Goal: Information Seeking & Learning: Understand process/instructions

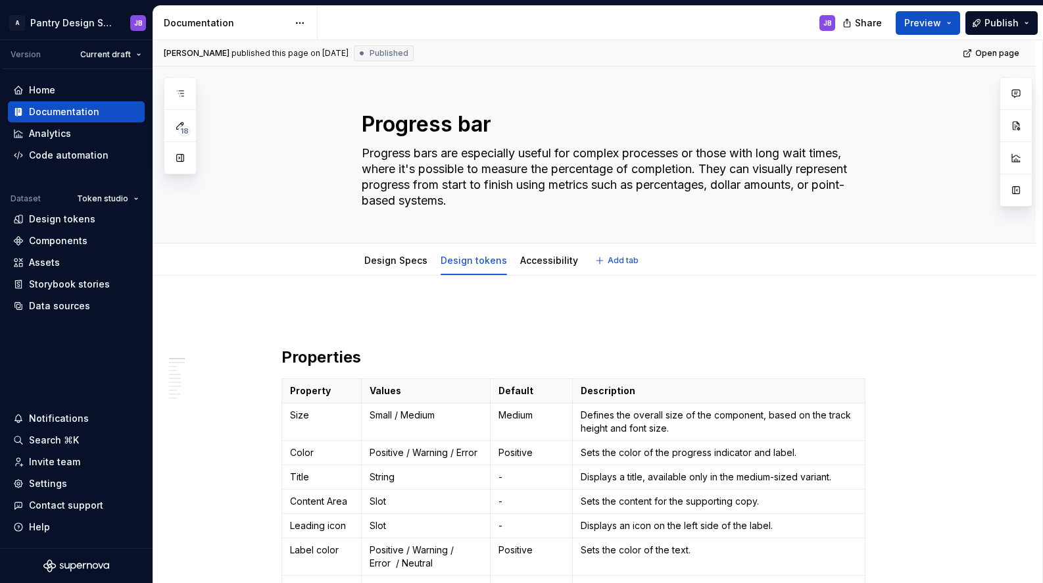
type textarea "*"
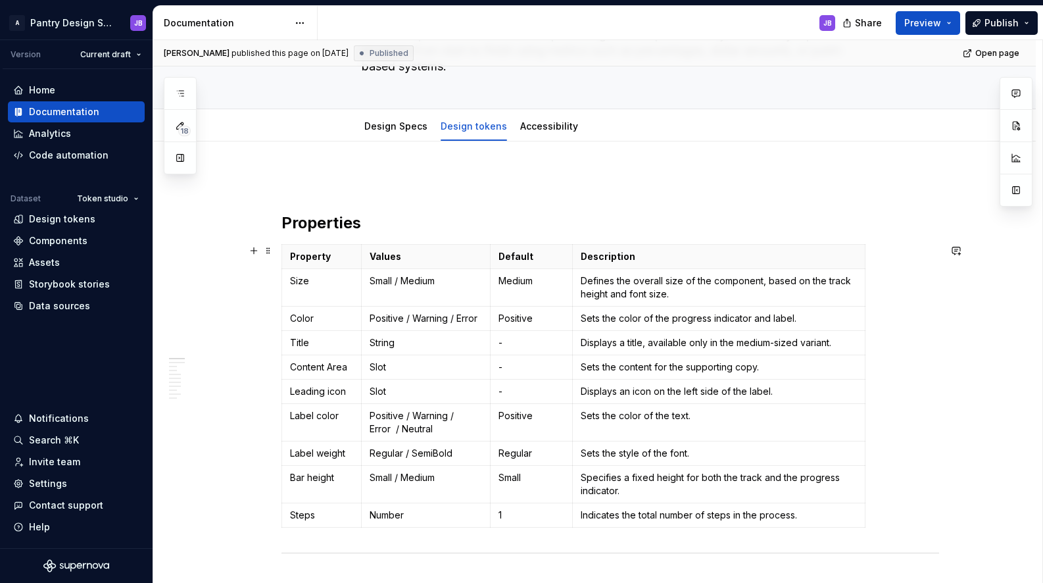
scroll to position [189, 0]
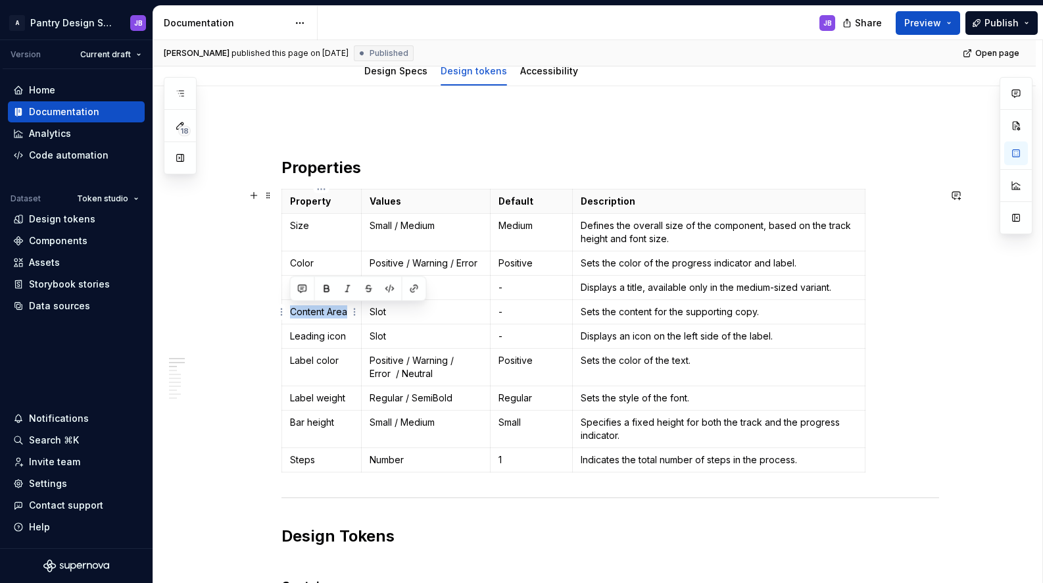
drag, startPoint x: 301, startPoint y: 312, endPoint x: 349, endPoint y: 314, distance: 47.4
click at [347, 315] on p "Content Area" at bounding box center [321, 311] width 63 height 13
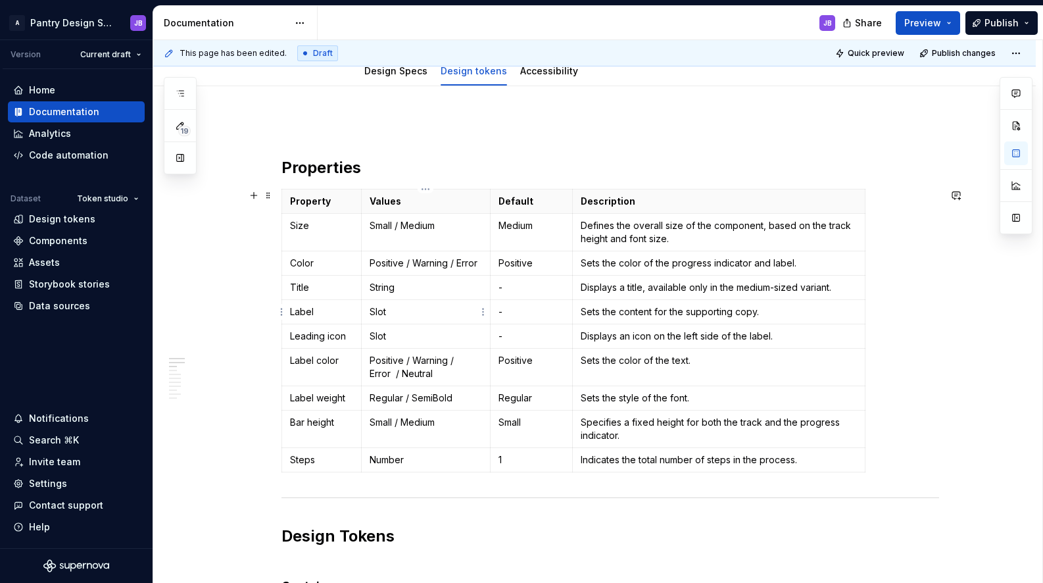
click at [388, 315] on p "Slot" at bounding box center [426, 311] width 112 height 13
click at [329, 289] on p "Title" at bounding box center [321, 287] width 63 height 13
click at [581, 287] on p "Displays a title, available only in the medium-sized variant." at bounding box center [719, 287] width 276 height 13
click at [843, 282] on p "Displays a title, available only in the medium-sized variant." at bounding box center [719, 287] width 276 height 13
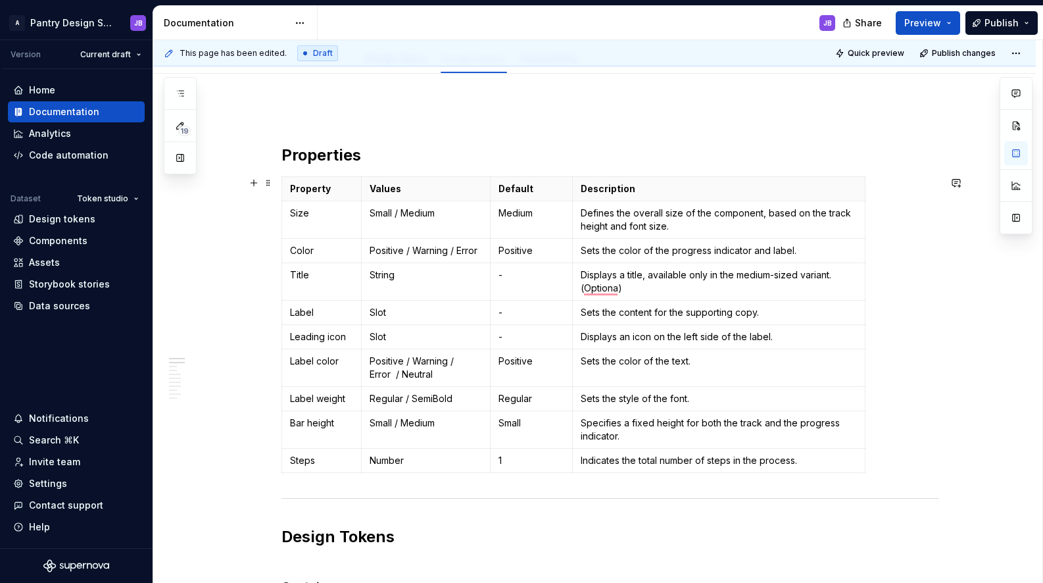
scroll to position [203, 0]
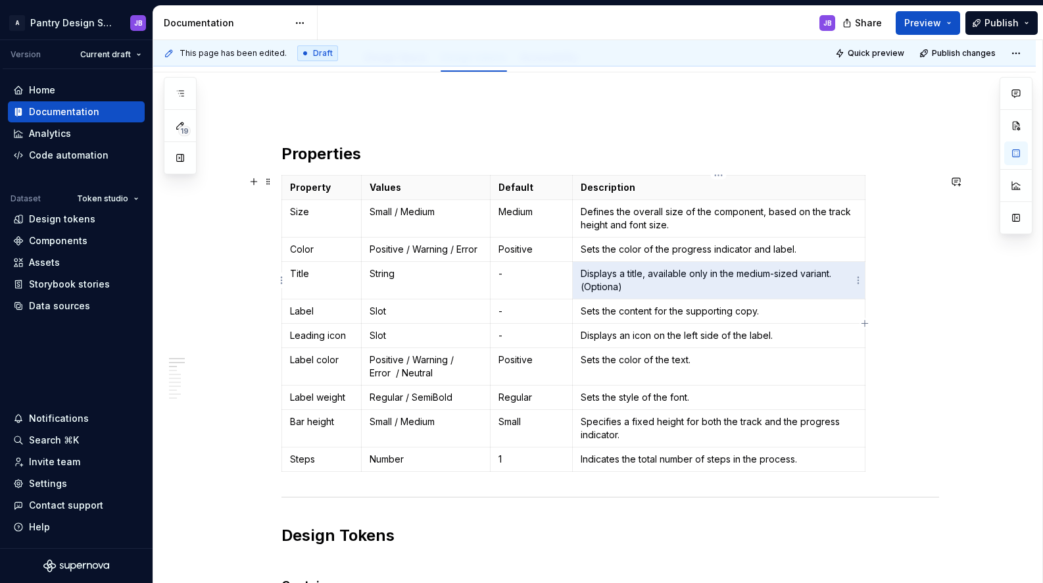
click at [624, 289] on p "Displays a title, available only in the medium-sized variant. (Optiona)" at bounding box center [719, 280] width 276 height 26
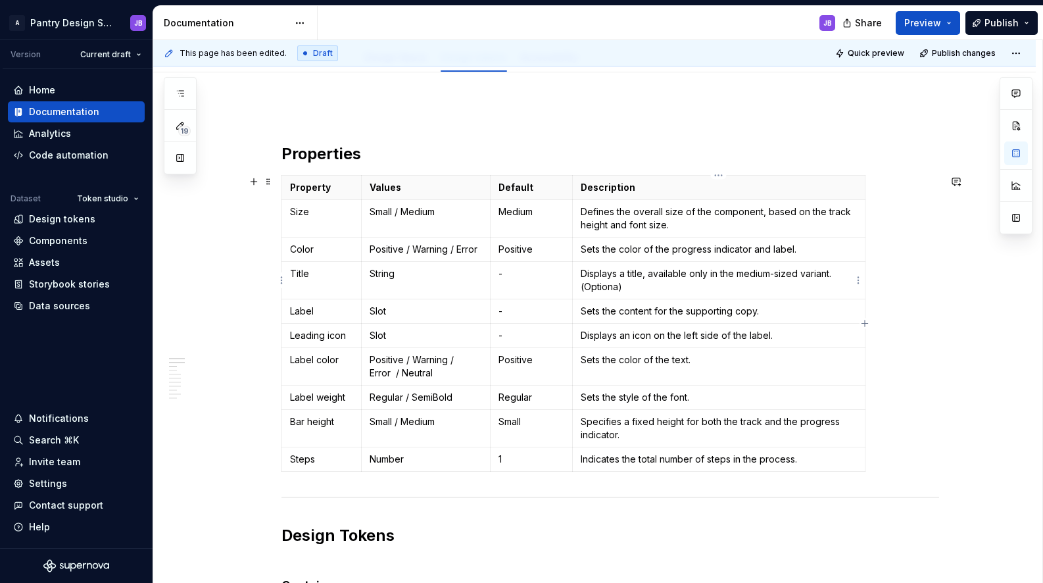
click at [615, 287] on p "Displays a title, available only in the medium-sized variant. (Optiona)" at bounding box center [719, 280] width 276 height 26
click at [641, 281] on p "Displays a title, available only in the medium-sized variant. (Optional)" at bounding box center [719, 280] width 276 height 26
click at [836, 276] on p "Displays a title, available only in the medium-sized variant. (Optional)." at bounding box center [719, 280] width 276 height 26
click at [601, 288] on p "Displays a title, available only in the medium-sized variant (Optional)." at bounding box center [719, 280] width 276 height 26
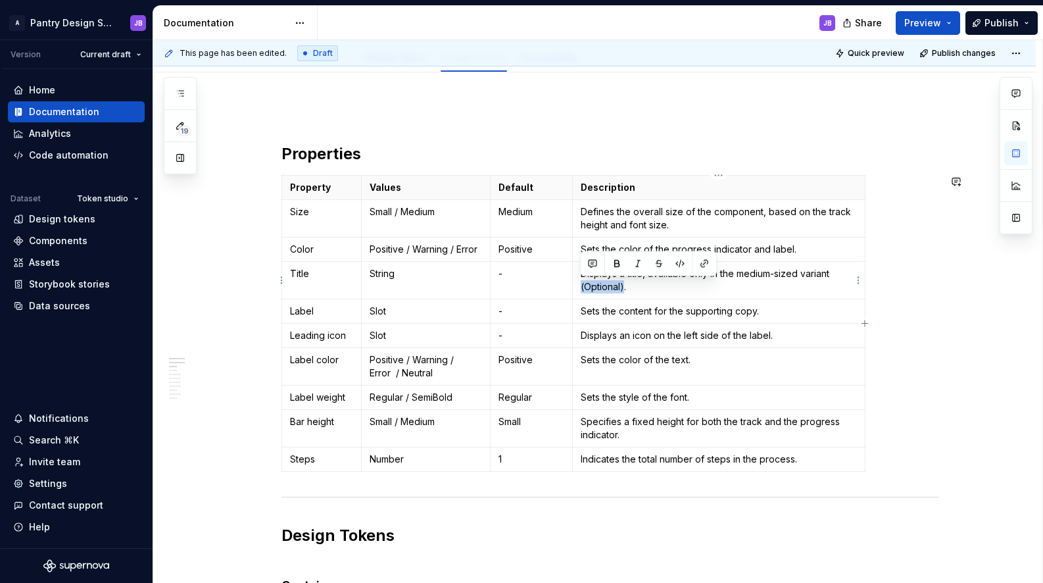
copy p "(Optional)"
click at [756, 314] on p "Sets the content for the supporting copy." at bounding box center [719, 310] width 276 height 13
click at [769, 335] on p "Displays an icon on the left side of the label." at bounding box center [719, 335] width 276 height 13
drag, startPoint x: 303, startPoint y: 420, endPoint x: 338, endPoint y: 418, distance: 34.9
click at [336, 418] on td "Bar height" at bounding box center [322, 428] width 80 height 37
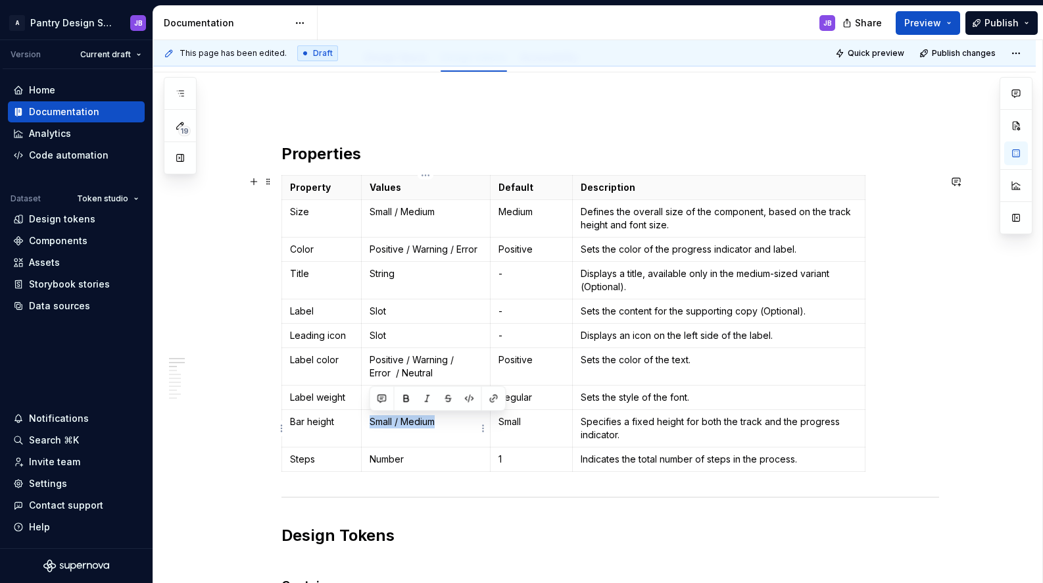
drag, startPoint x: 372, startPoint y: 422, endPoint x: 447, endPoint y: 424, distance: 75.0
click at [441, 425] on td "Small / Medium" at bounding box center [425, 428] width 129 height 37
click at [447, 422] on p "Small / Medium" at bounding box center [426, 421] width 112 height 13
drag, startPoint x: 501, startPoint y: 423, endPoint x: 552, endPoint y: 425, distance: 51.3
click at [526, 421] on p "Small" at bounding box center [531, 421] width 66 height 13
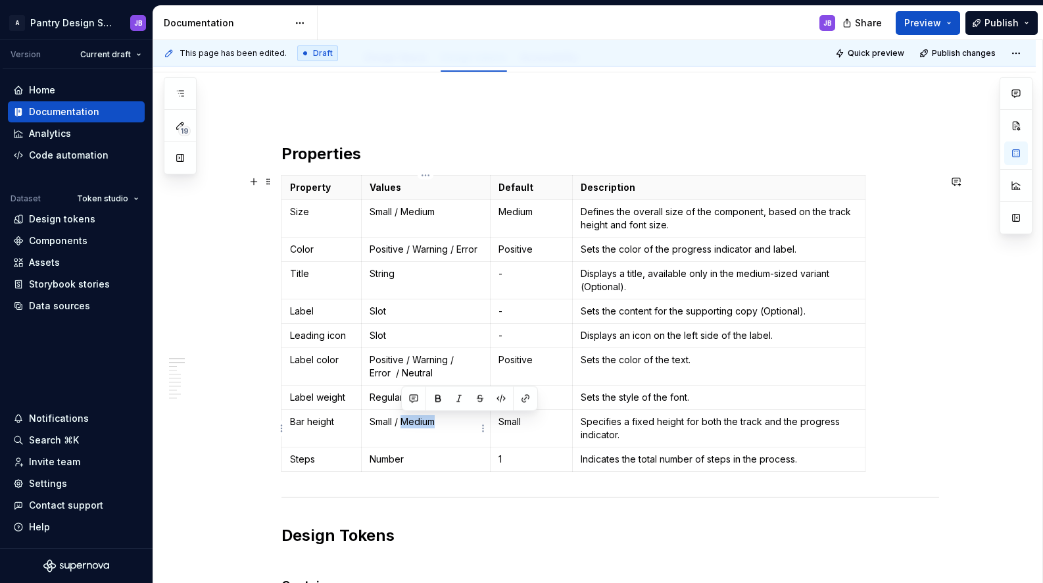
drag, startPoint x: 400, startPoint y: 422, endPoint x: 454, endPoint y: 424, distance: 54.0
click at [445, 423] on p "Small / Medium" at bounding box center [426, 421] width 112 height 13
drag, startPoint x: 398, startPoint y: 424, endPoint x: 439, endPoint y: 423, distance: 41.5
click at [443, 422] on p "Small / Medium" at bounding box center [426, 421] width 112 height 13
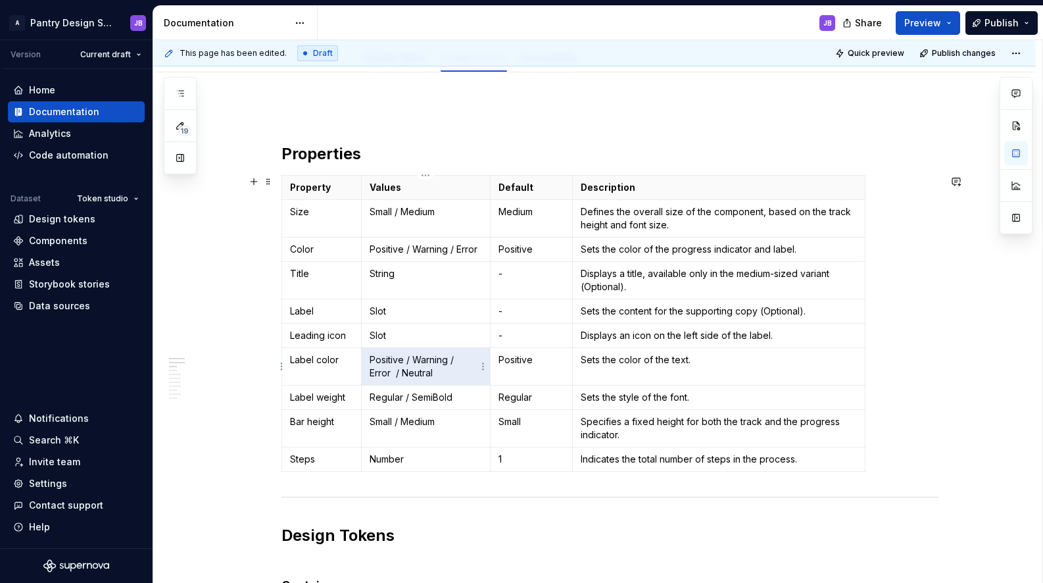
drag, startPoint x: 437, startPoint y: 374, endPoint x: 382, endPoint y: 359, distance: 57.1
click at [381, 359] on p "Positive / Warning / Error / Neutral" at bounding box center [426, 366] width 112 height 26
click at [398, 359] on p "Positive / Warning / Error / Neutral" at bounding box center [426, 366] width 112 height 26
drag, startPoint x: 444, startPoint y: 370, endPoint x: 375, endPoint y: 361, distance: 69.7
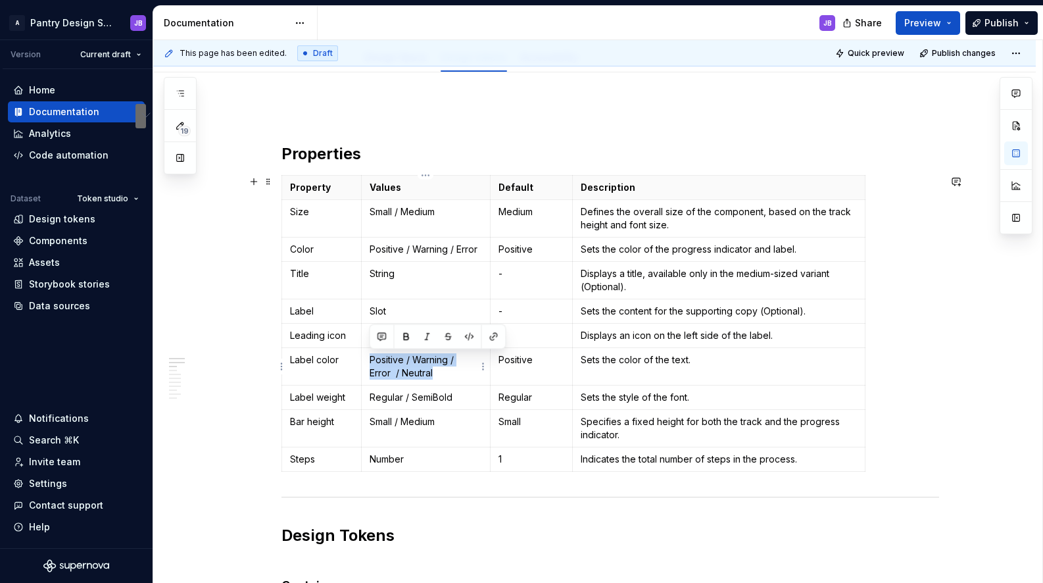
click at [374, 361] on p "Positive / Warning / Error / Neutral" at bounding box center [426, 366] width 112 height 26
drag, startPoint x: 448, startPoint y: 372, endPoint x: 440, endPoint y: 382, distance: 12.6
click at [448, 372] on p "Positive / Warning / Error / Neutral" at bounding box center [426, 366] width 112 height 26
drag, startPoint x: 429, startPoint y: 374, endPoint x: 374, endPoint y: 367, distance: 55.0
click at [370, 363] on p "Positive / Warning / Error / Neutral" at bounding box center [426, 366] width 112 height 26
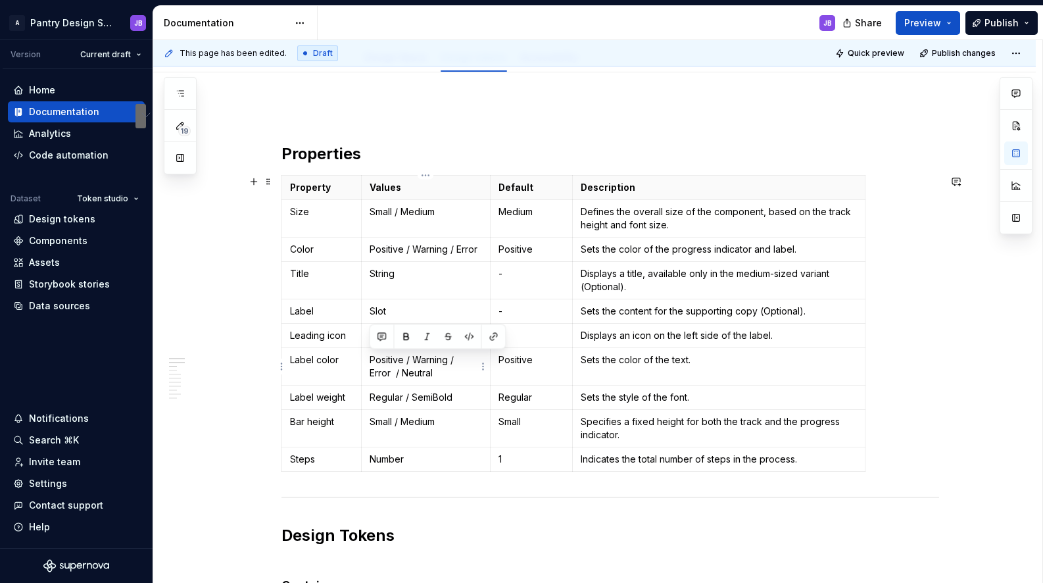
click at [468, 376] on p "Positive / Warning / Error / Neutral" at bounding box center [426, 366] width 112 height 26
click at [419, 376] on p "Positive / Warning / Error / Neutral" at bounding box center [426, 366] width 112 height 26
drag, startPoint x: 370, startPoint y: 397, endPoint x: 451, endPoint y: 399, distance: 81.6
click at [452, 399] on p "Regular / SemiBold" at bounding box center [426, 397] width 112 height 13
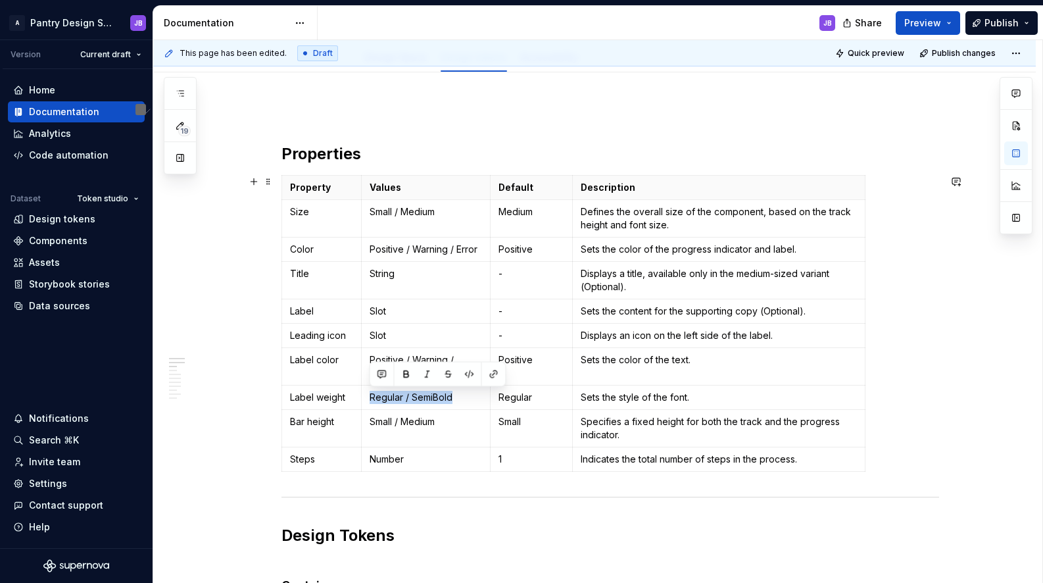
click at [246, 372] on div "This page has been edited. Draft Quick preview Publish changes Progress bar Pro…" at bounding box center [597, 311] width 889 height 543
drag, startPoint x: 370, startPoint y: 359, endPoint x: 397, endPoint y: 372, distance: 29.7
click at [397, 372] on p "Positive / Warning / Error / Neutral" at bounding box center [426, 366] width 112 height 26
click at [413, 376] on p "Positive / Warning / Error / Neutral" at bounding box center [426, 366] width 112 height 26
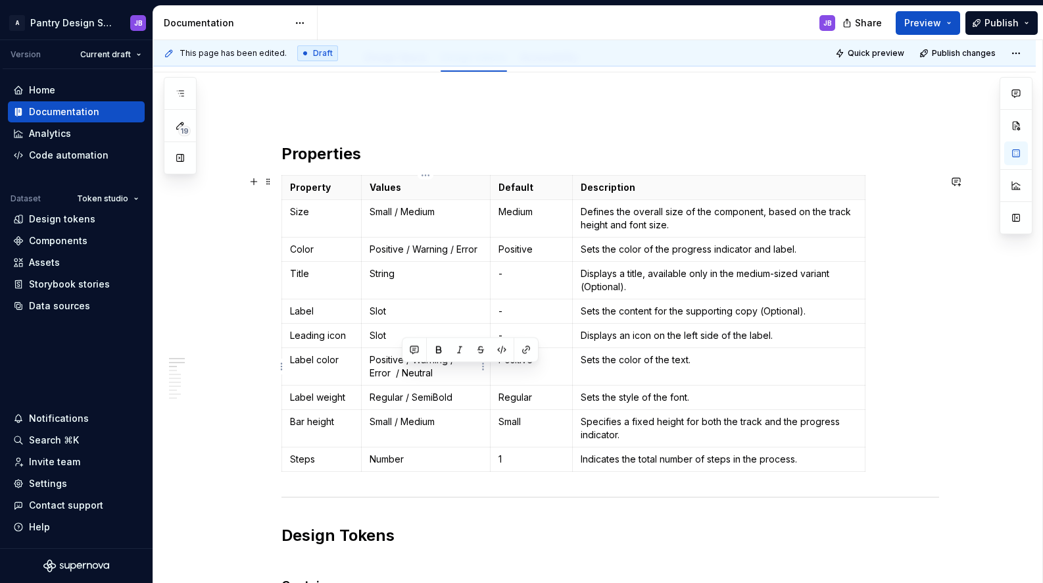
click at [413, 376] on p "Positive / Warning / Error / Neutral" at bounding box center [426, 366] width 112 height 26
click at [389, 397] on p "Regular / SemiBold" at bounding box center [426, 397] width 112 height 13
click at [435, 404] on td "Regular / SemiBold" at bounding box center [425, 397] width 129 height 24
click at [847, 143] on h2 "Properties" at bounding box center [610, 153] width 658 height 21
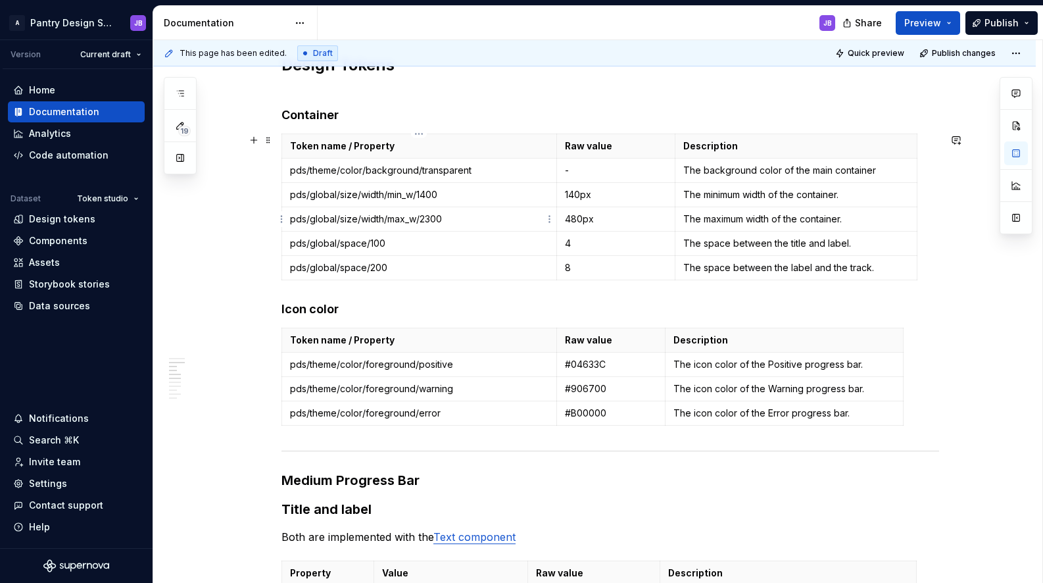
scroll to position [696, 0]
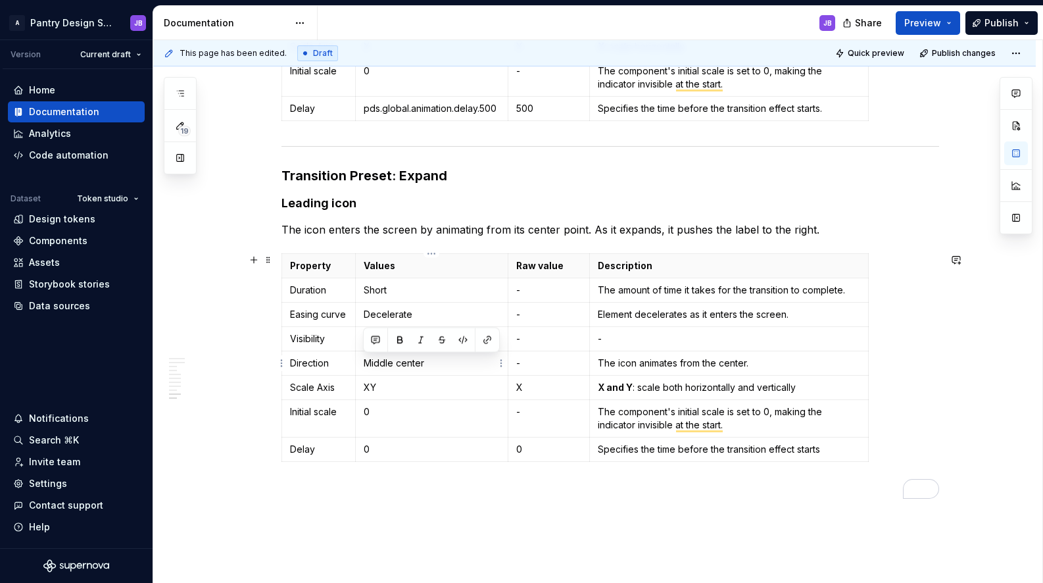
drag, startPoint x: 362, startPoint y: 362, endPoint x: 437, endPoint y: 364, distance: 74.3
click at [437, 364] on td "Middle center" at bounding box center [431, 363] width 153 height 24
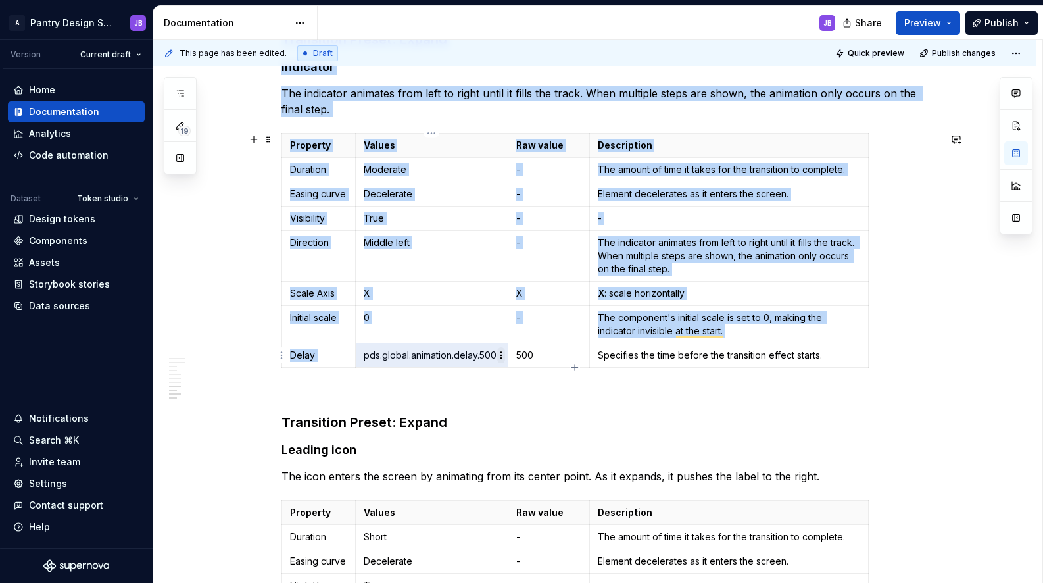
drag, startPoint x: 363, startPoint y: 358, endPoint x: 501, endPoint y: 359, distance: 138.1
click at [499, 359] on body "A Pantry Design System JB Version Current draft Home Documentation Analytics Co…" at bounding box center [521, 291] width 1043 height 583
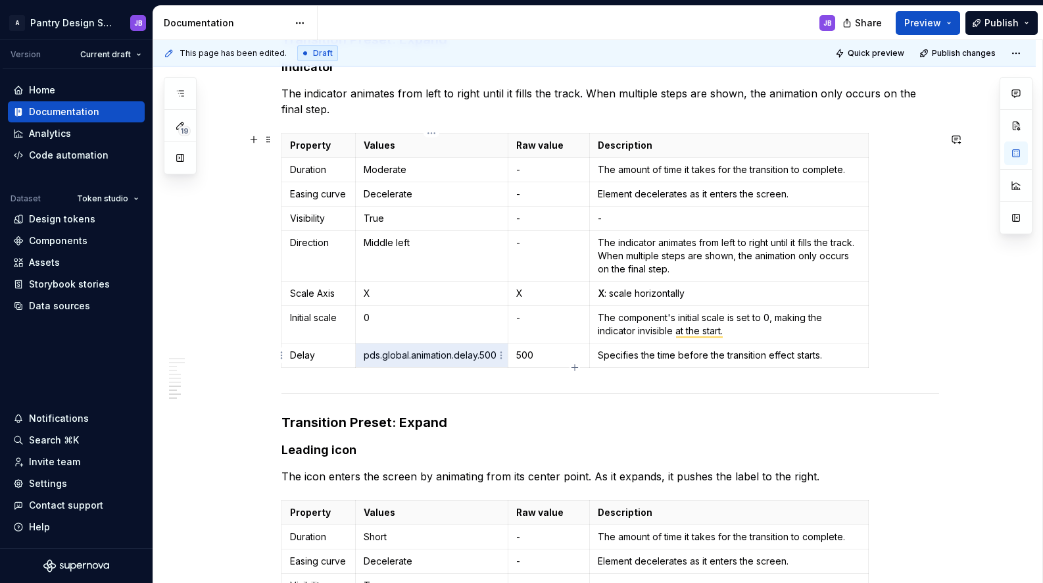
click at [479, 354] on p "pds.global.animation.delay.500" at bounding box center [432, 355] width 136 height 13
click at [470, 354] on p "pds.global.animation.delay.500" at bounding box center [432, 355] width 136 height 13
drag, startPoint x: 481, startPoint y: 357, endPoint x: 494, endPoint y: 358, distance: 12.5
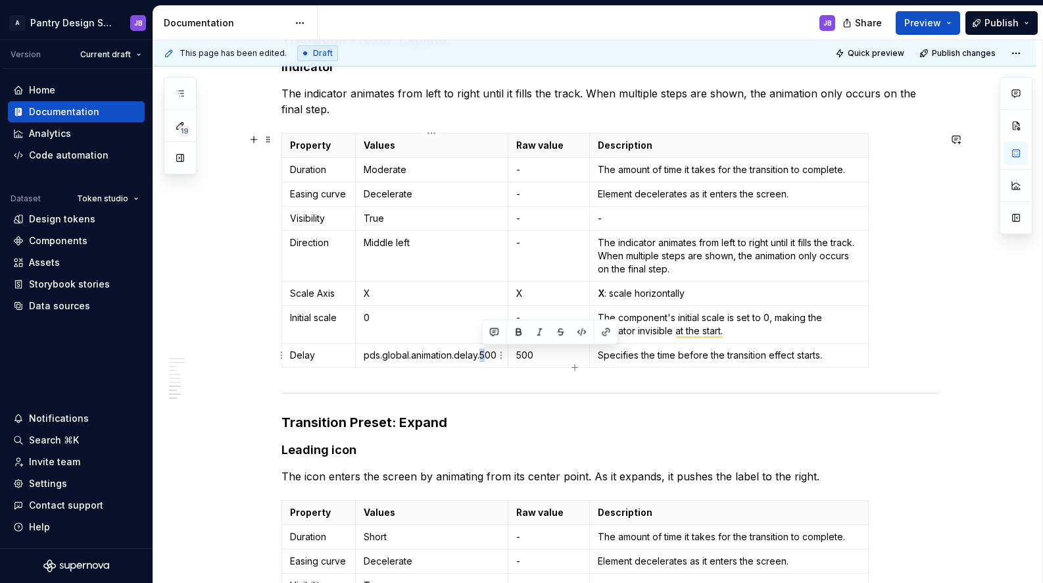
click at [489, 357] on p "pds.global.animation.delay.500" at bounding box center [432, 355] width 136 height 13
click at [934, 195] on div "Property Values Raw value Description Duration Moderate - The amount of time it…" at bounding box center [610, 253] width 658 height 240
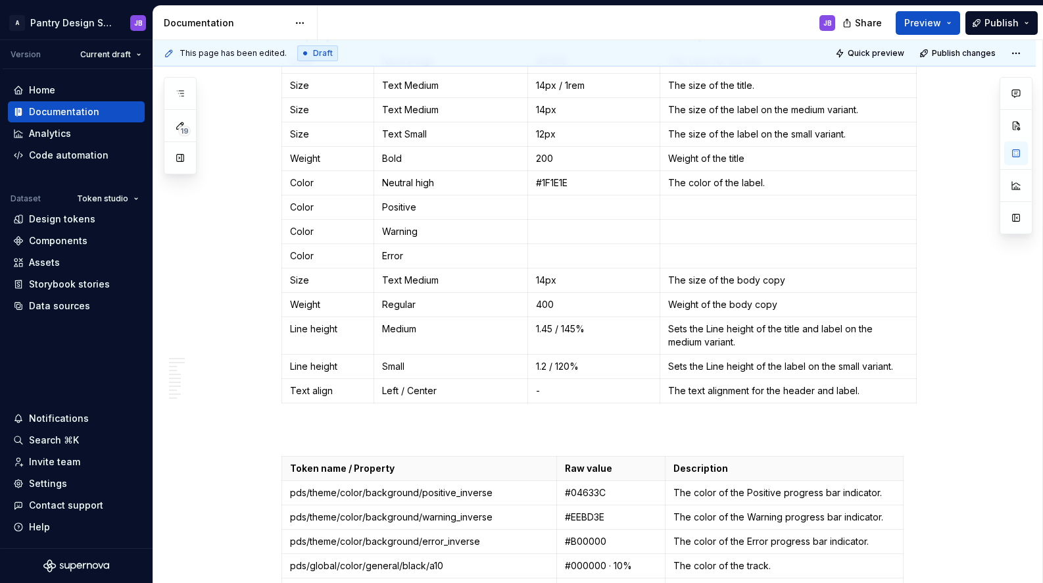
scroll to position [867, 0]
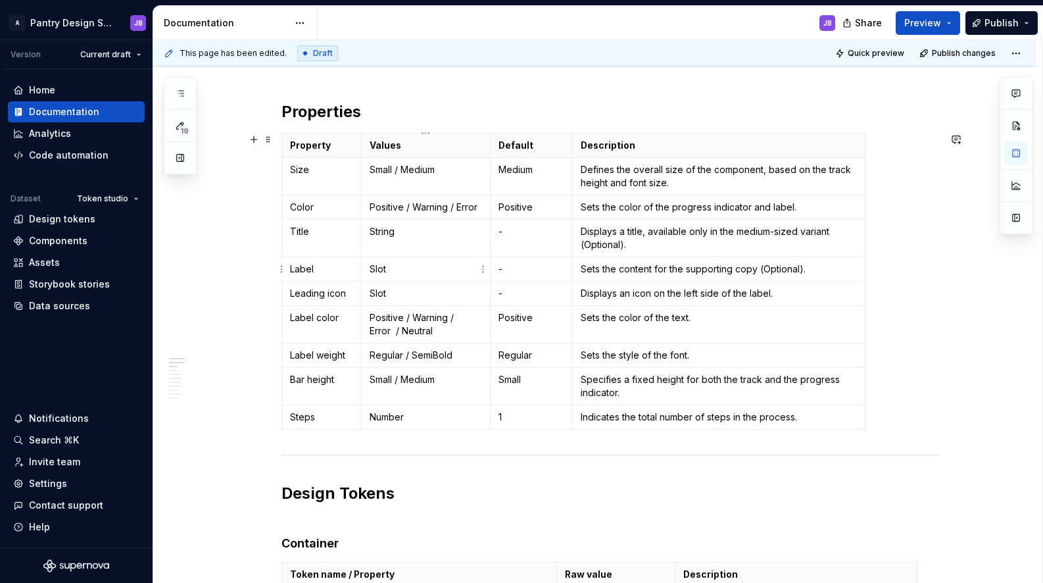
click at [377, 270] on p "Slot" at bounding box center [426, 268] width 112 height 13
click at [401, 272] on p "Slot" at bounding box center [426, 268] width 112 height 13
click at [460, 358] on p "Regular / SemiBold" at bounding box center [426, 355] width 112 height 13
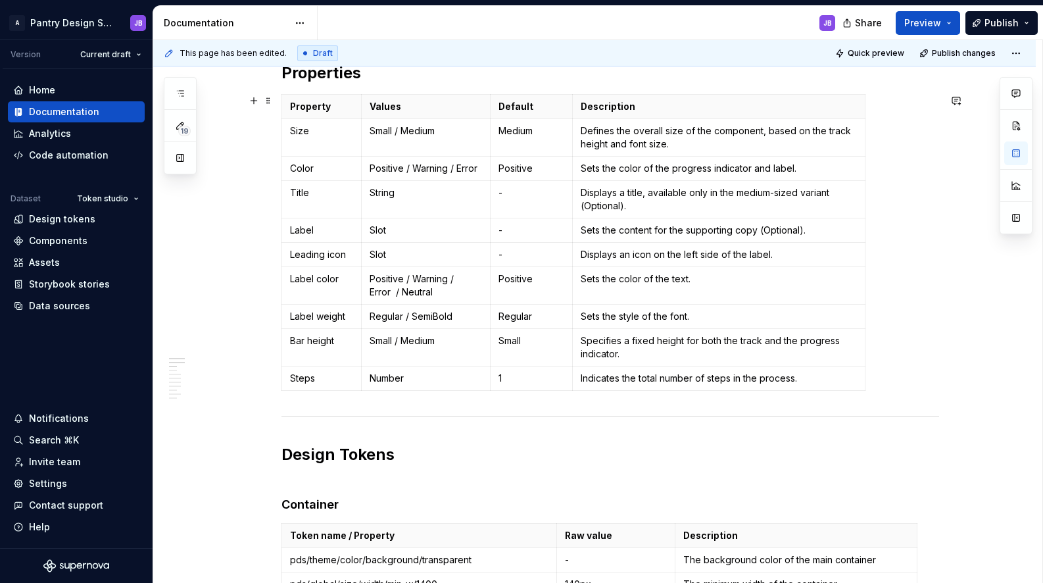
scroll to position [287, 0]
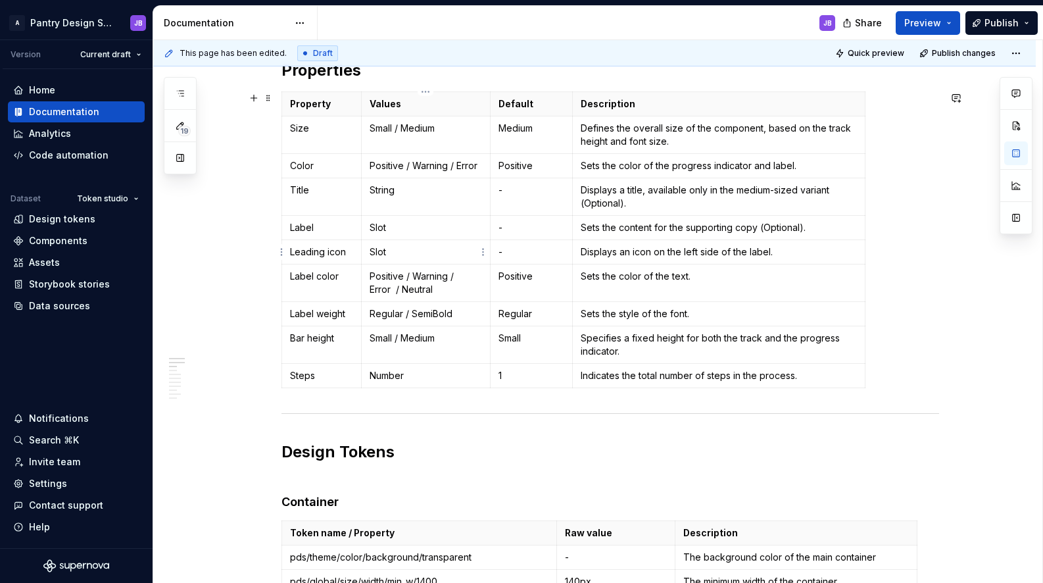
click at [373, 251] on p "Slot" at bounding box center [426, 251] width 112 height 13
click at [415, 251] on p "Slot" at bounding box center [426, 251] width 112 height 13
click at [954, 55] on span "Publish changes" at bounding box center [964, 53] width 64 height 11
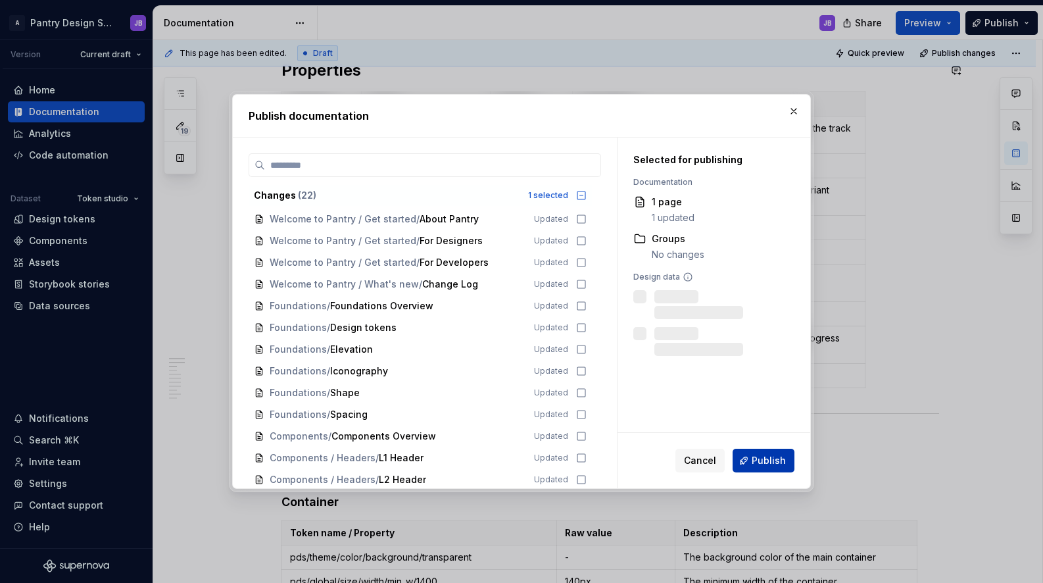
click at [767, 458] on span "Publish" at bounding box center [769, 460] width 34 height 13
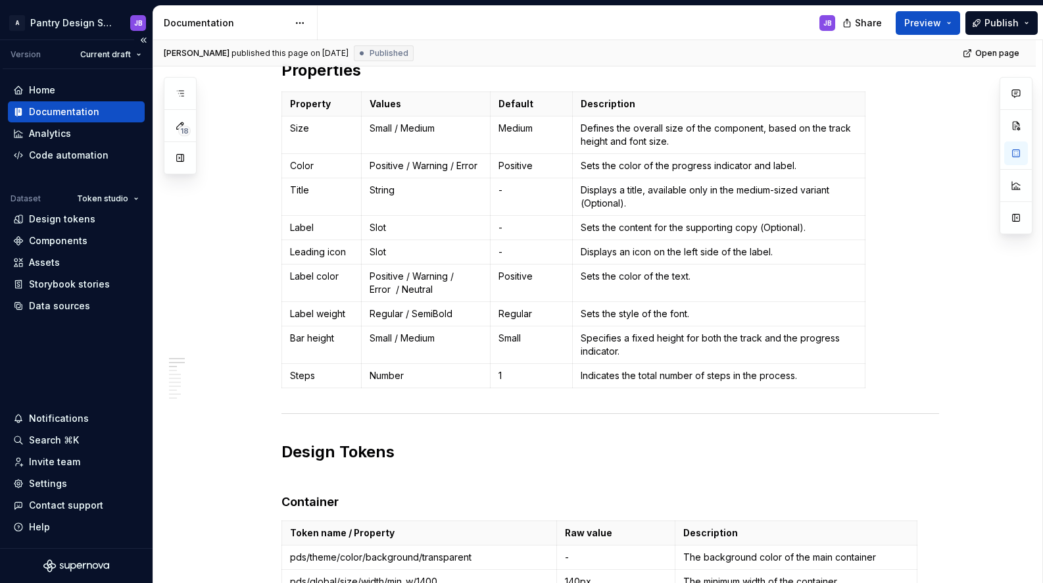
type textarea "*"
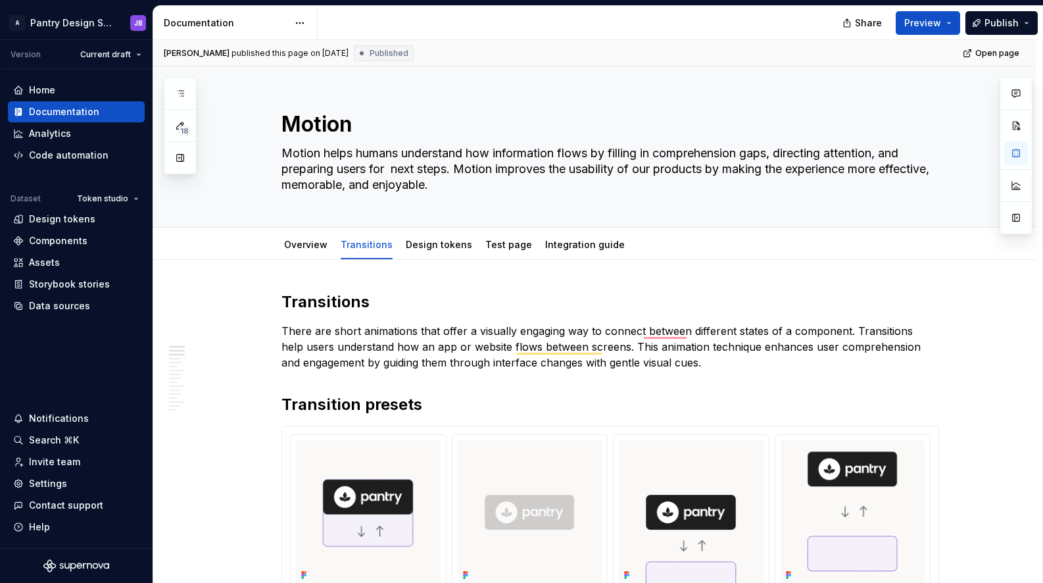
type textarea "*"
